Goal: Browse casually: Explore the website without a specific task or goal

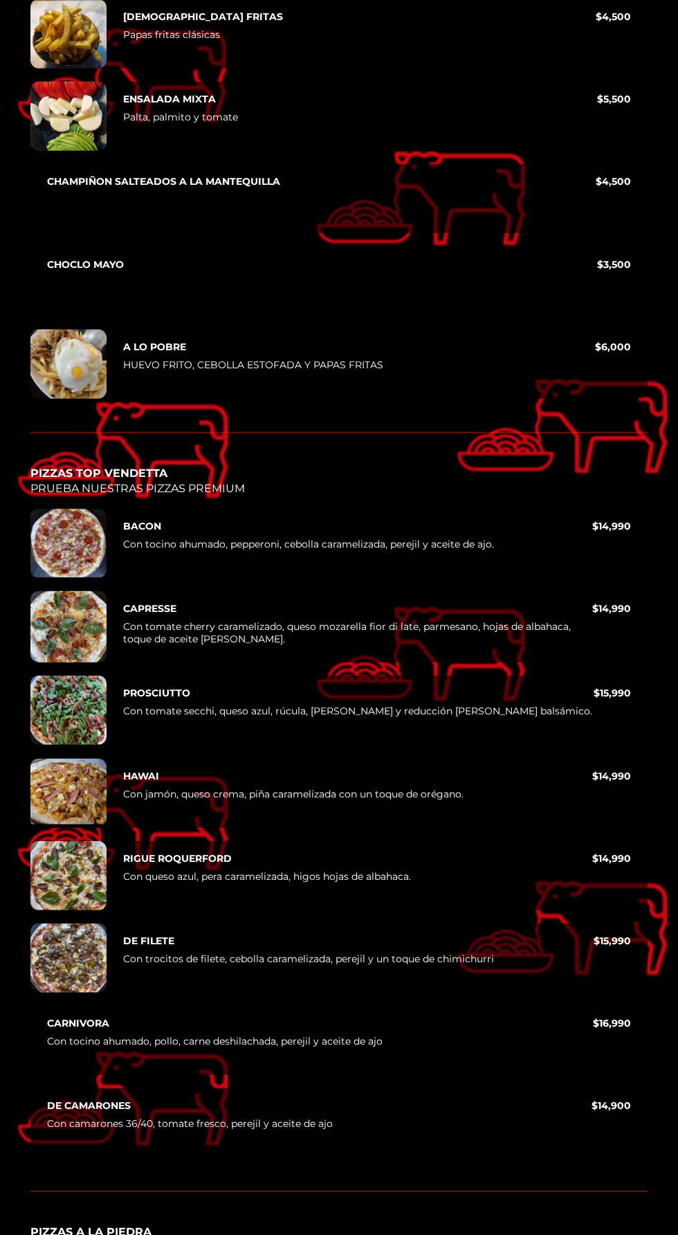
scroll to position [5165, 0]
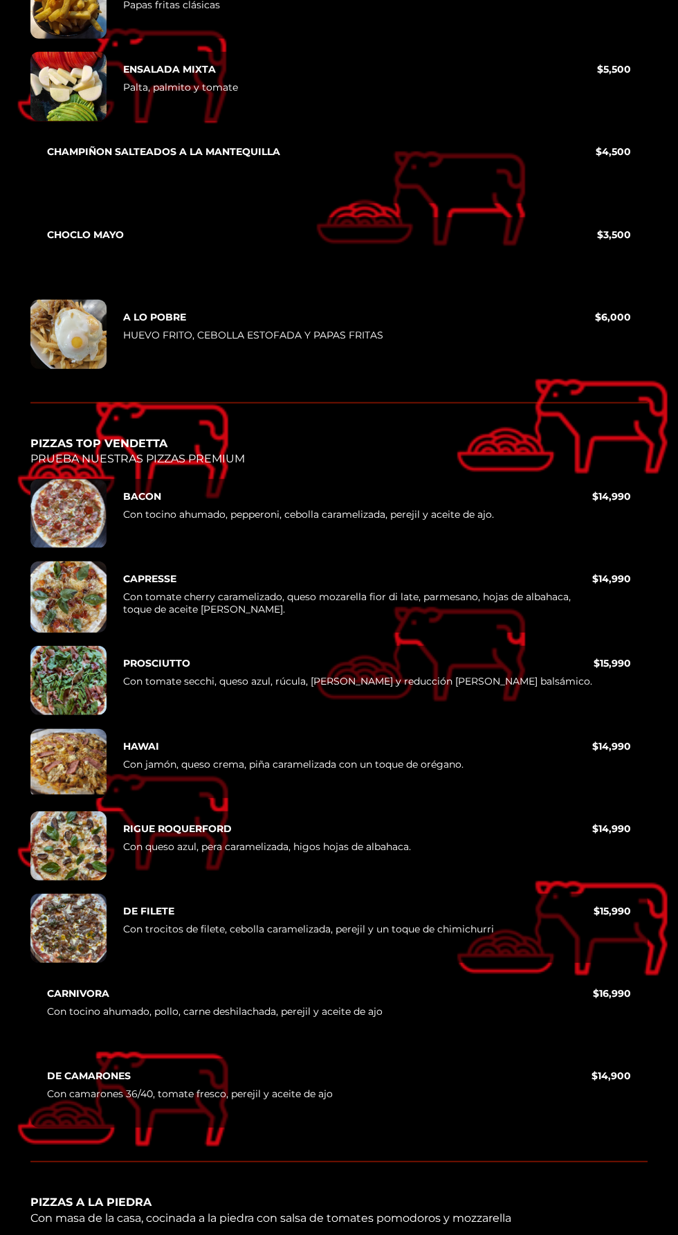
click at [56, 896] on div at bounding box center [68, 928] width 76 height 69
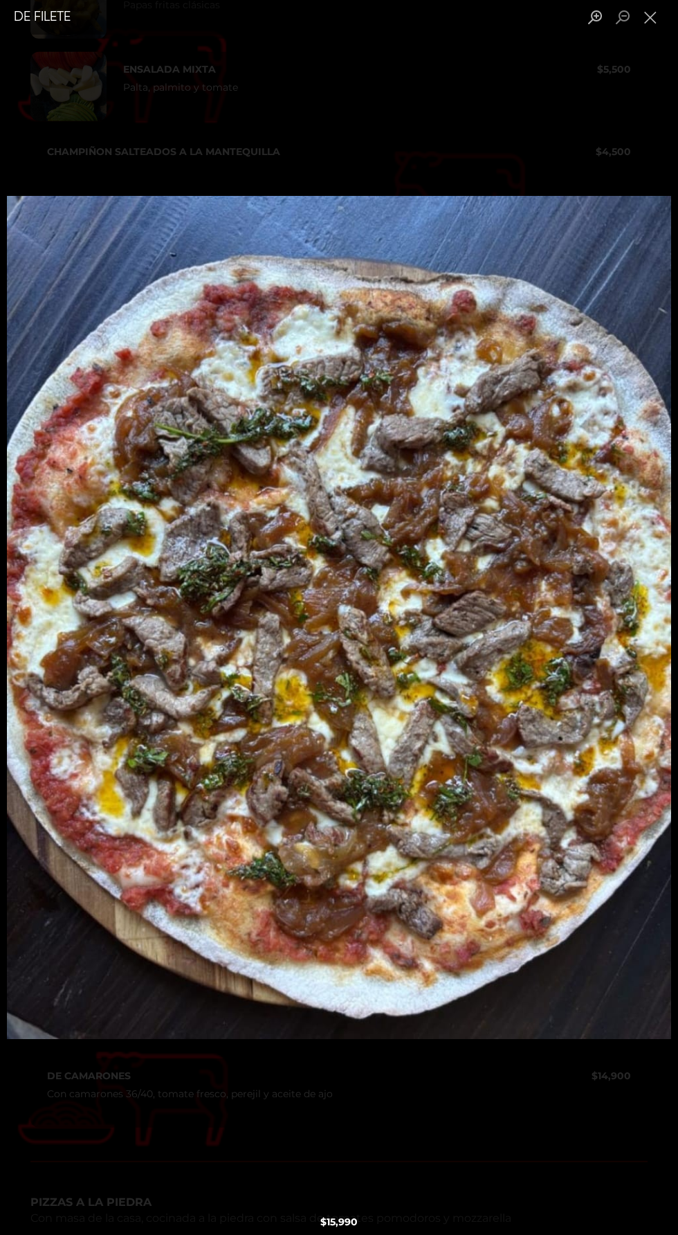
click at [441, 951] on img "Lightbox" at bounding box center [339, 617] width 665 height 843
click at [386, 1234] on div "Lightbox" at bounding box center [339, 617] width 678 height 1235
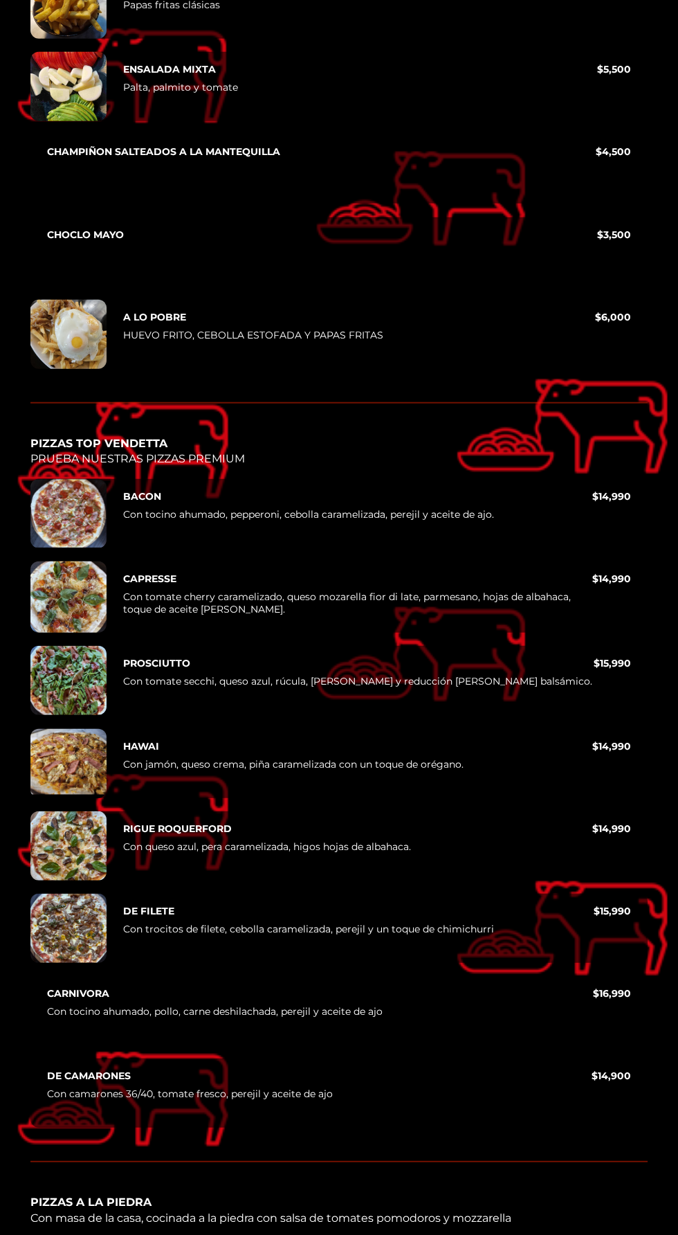
click at [54, 479] on div at bounding box center [68, 513] width 76 height 69
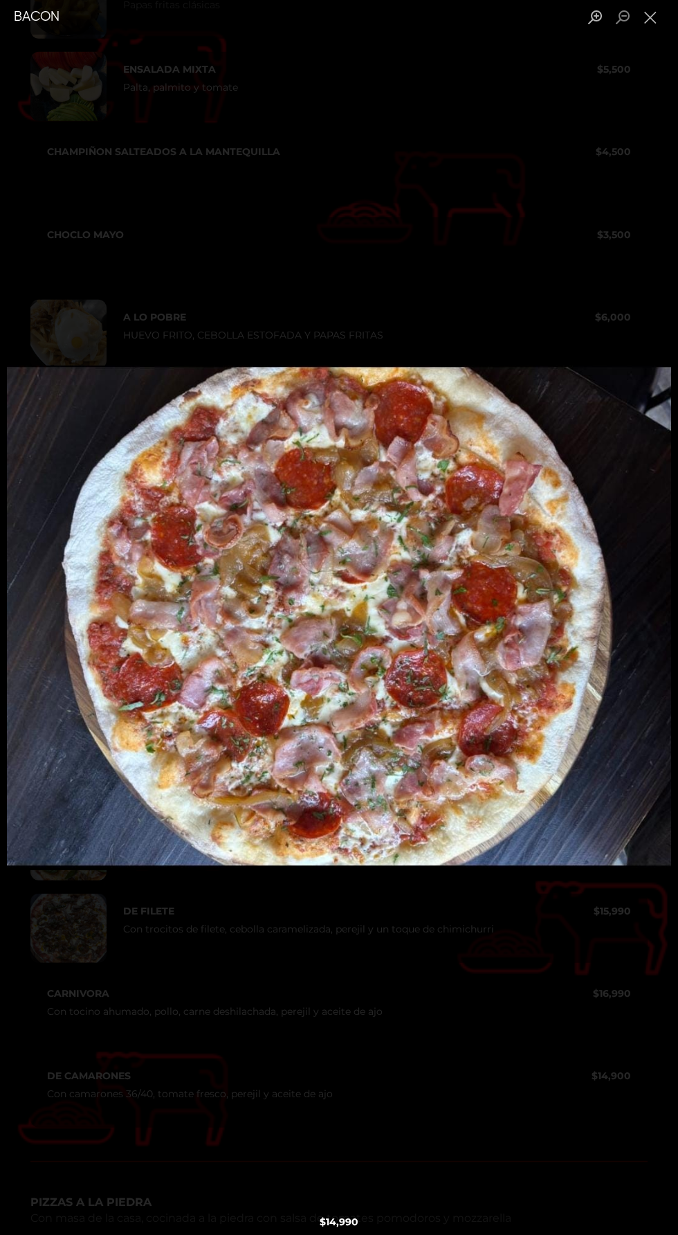
click at [513, 1036] on div "Lightbox" at bounding box center [339, 617] width 678 height 1235
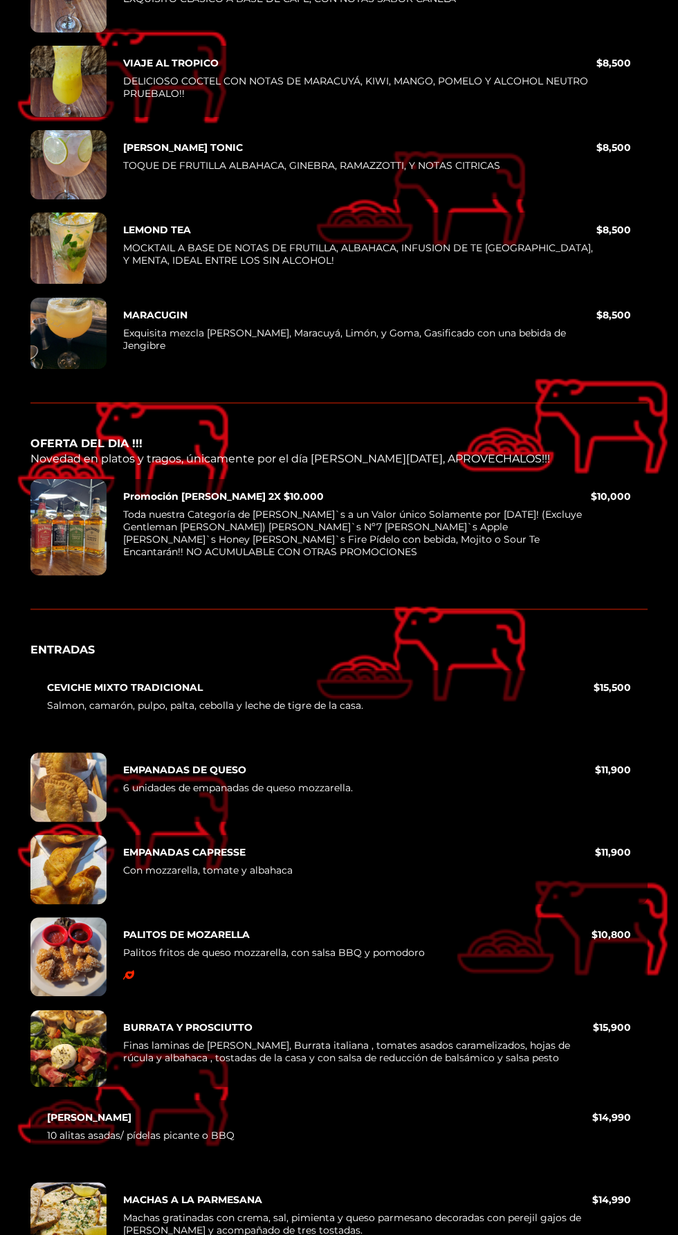
scroll to position [471, 0]
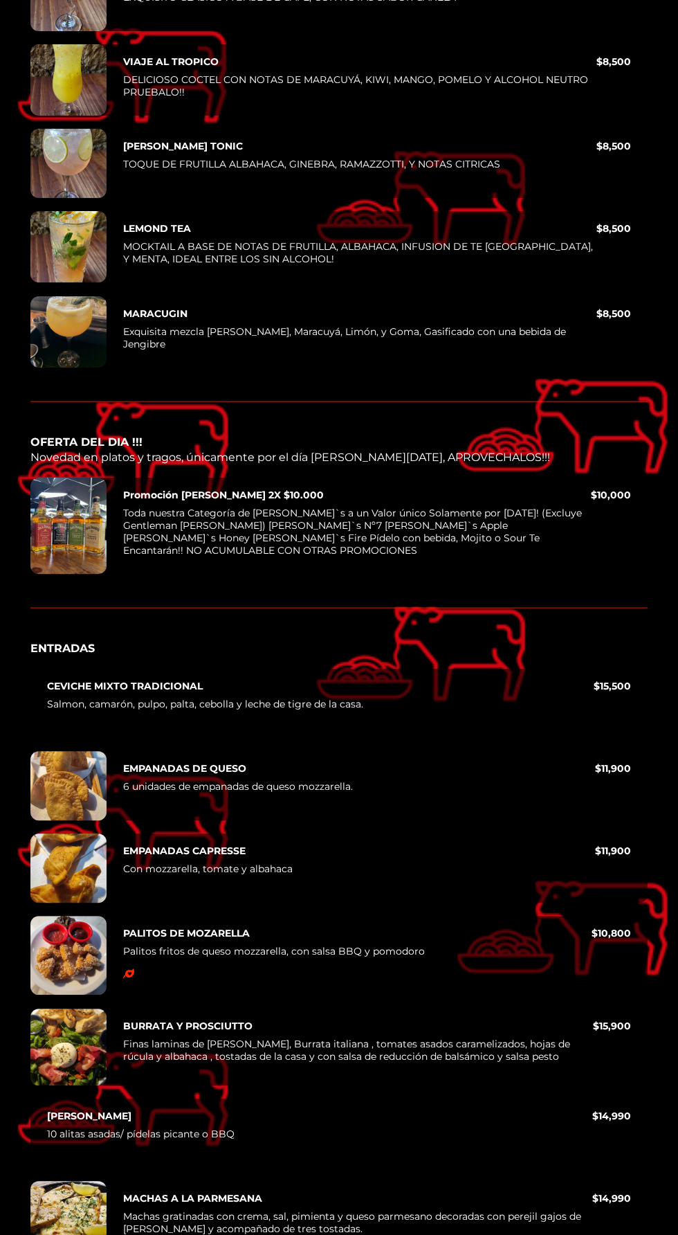
click at [42, 785] on div at bounding box center [68, 785] width 76 height 69
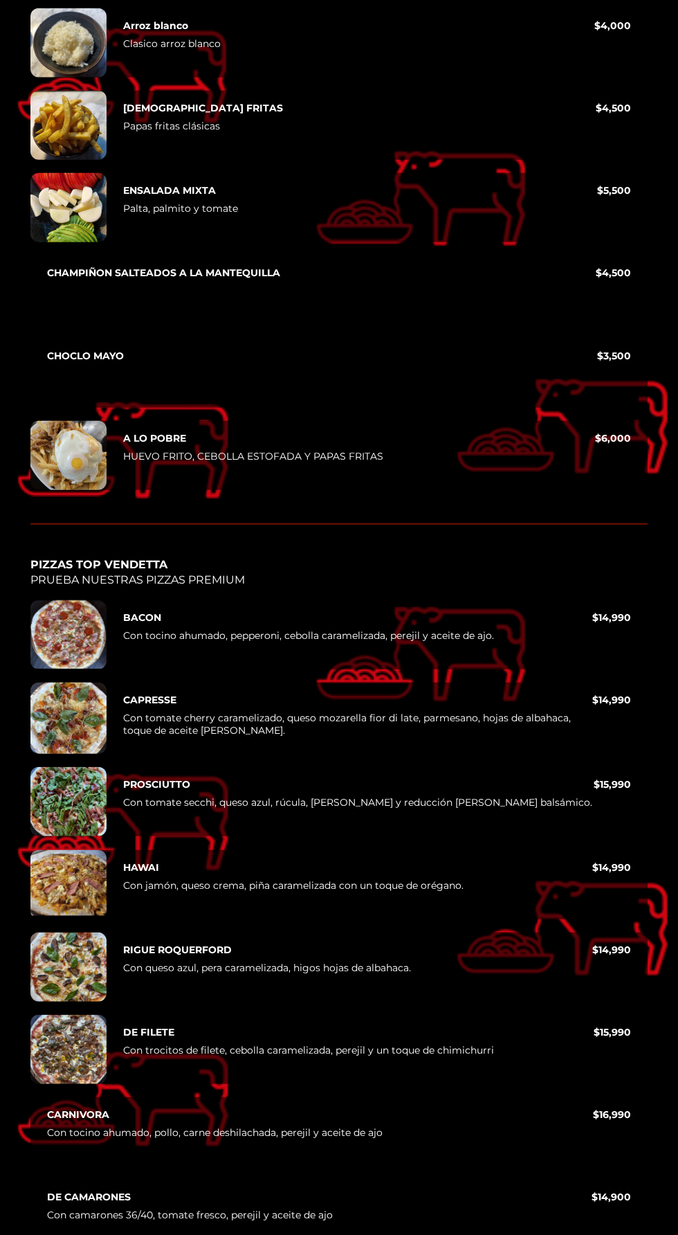
scroll to position [5047, 0]
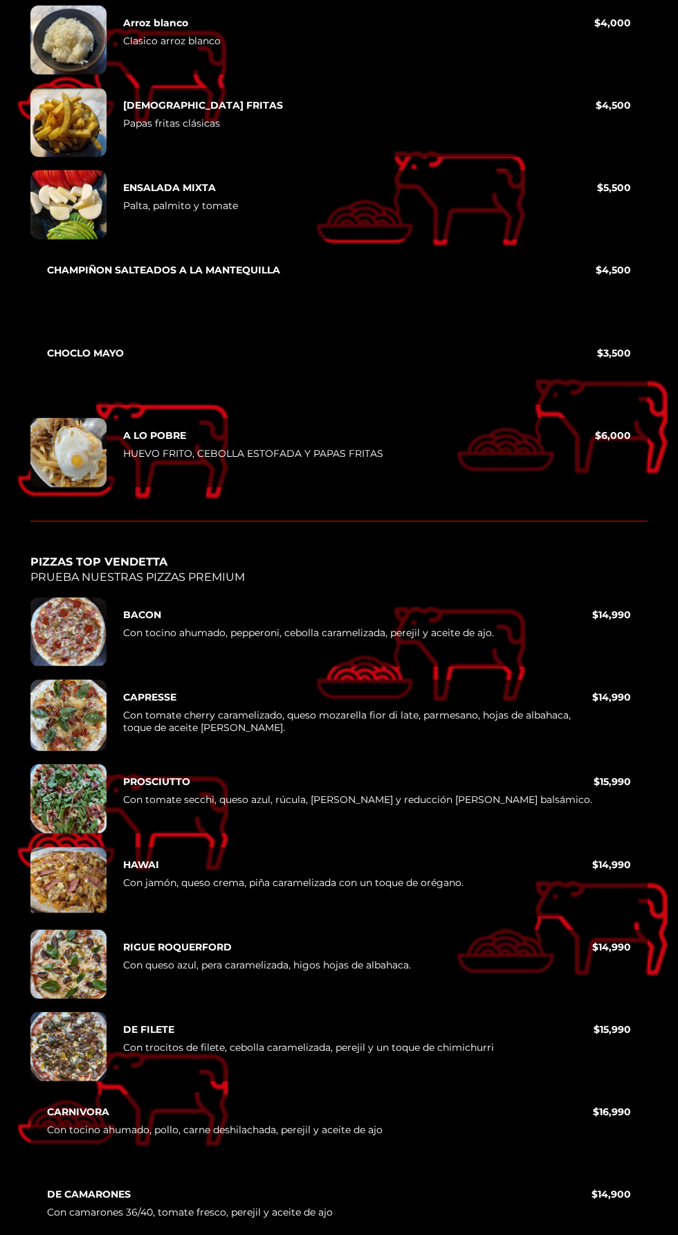
click at [334, 793] on p "Con tomate secchi, queso azul, rúcula, [PERSON_NAME] y reducción [PERSON_NAME] …" at bounding box center [358, 802] width 471 height 18
click at [386, 793] on p "Con tomate secchi, queso azul, rúcula, [PERSON_NAME] y reducción [PERSON_NAME] …" at bounding box center [358, 802] width 471 height 18
click at [59, 764] on div at bounding box center [68, 798] width 76 height 69
